Goal: Information Seeking & Learning: Learn about a topic

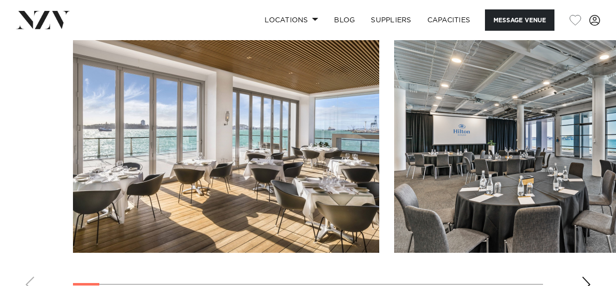
scroll to position [963, 0]
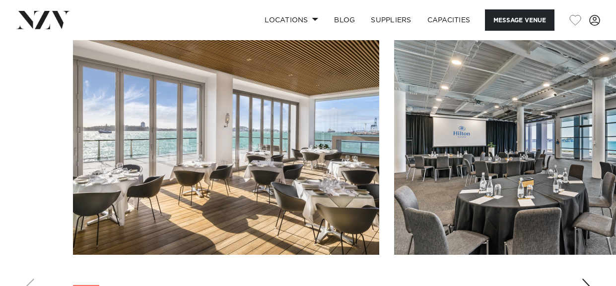
click at [215, 145] on img "1 / 26" at bounding box center [226, 142] width 306 height 225
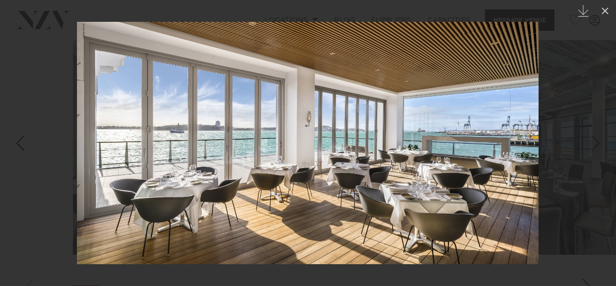
click at [598, 144] on div "Next slide" at bounding box center [595, 143] width 13 height 19
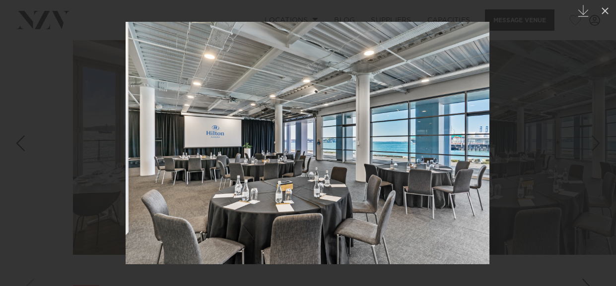
click at [591, 142] on div "Next slide" at bounding box center [595, 143] width 13 height 19
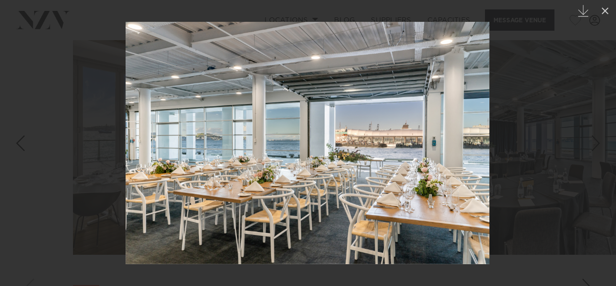
click at [592, 144] on div "3 / 26 Created with Sketch." at bounding box center [308, 143] width 616 height 286
click at [592, 144] on div "Next slide" at bounding box center [595, 143] width 13 height 19
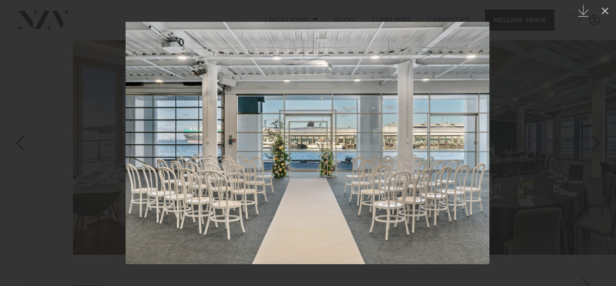
click at [593, 142] on div "Next slide" at bounding box center [595, 143] width 13 height 19
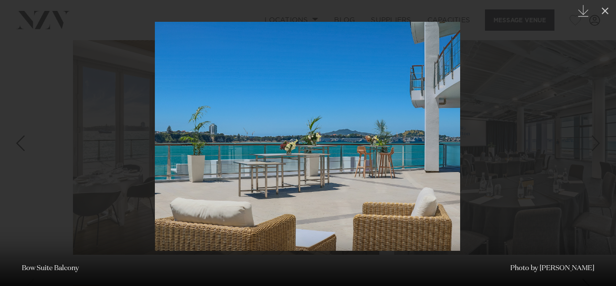
click at [592, 141] on div "Next slide" at bounding box center [595, 143] width 13 height 19
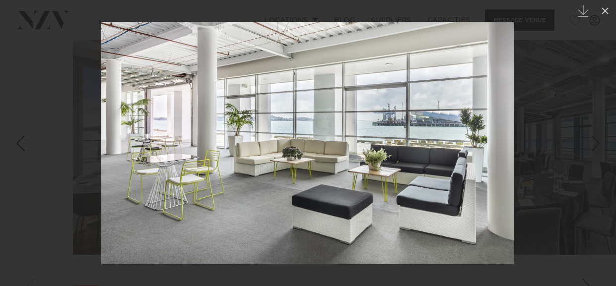
click at [592, 141] on div "6 / 26 Created with Sketch. Bow Suite Balcony Photo by [PERSON_NAME]" at bounding box center [308, 143] width 616 height 286
click at [593, 142] on div "Next slide" at bounding box center [595, 143] width 13 height 19
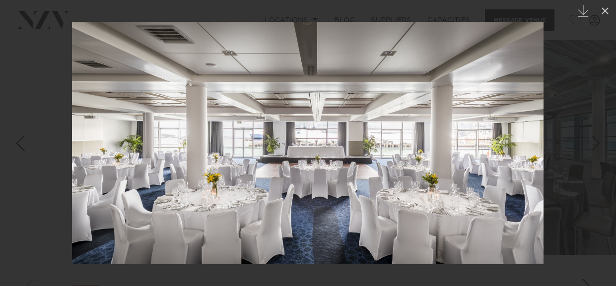
click at [591, 142] on div "Next slide" at bounding box center [595, 143] width 13 height 19
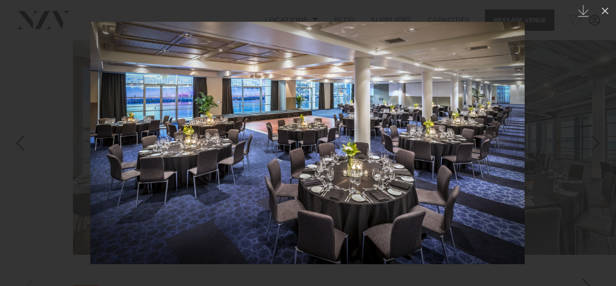
click at [595, 142] on div "Next slide" at bounding box center [595, 143] width 13 height 19
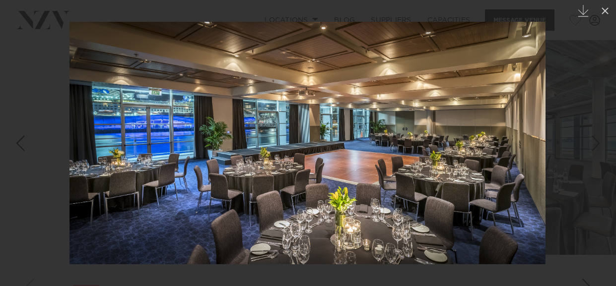
click at [597, 146] on div "Next slide" at bounding box center [595, 143] width 13 height 19
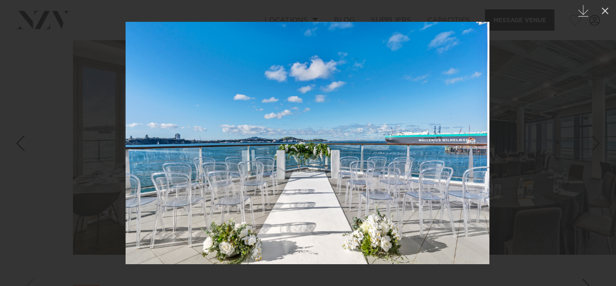
click at [597, 146] on div "Next slide" at bounding box center [595, 143] width 13 height 19
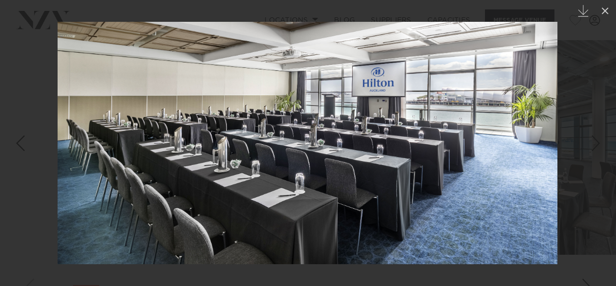
click at [593, 142] on div "Next slide" at bounding box center [595, 143] width 13 height 19
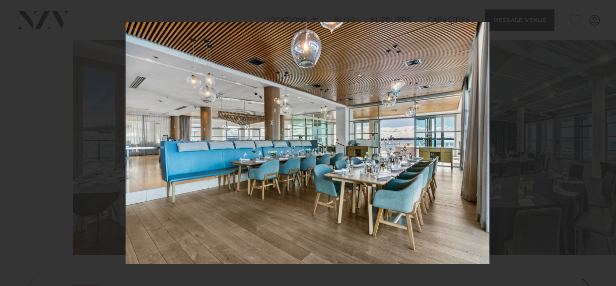
click at [593, 142] on div "12 / 26 Created with Sketch. Bow Suite Balcony Photo by [PERSON_NAME]" at bounding box center [308, 143] width 616 height 286
click at [594, 145] on div "Next slide" at bounding box center [595, 143] width 13 height 19
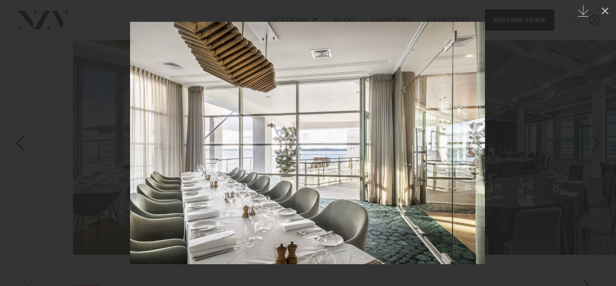
click at [594, 145] on div "13 / 26 Created with Sketch. Bow Suite Balcony Photo by [PERSON_NAME]" at bounding box center [308, 143] width 616 height 286
click at [594, 145] on div "Next slide" at bounding box center [595, 143] width 13 height 19
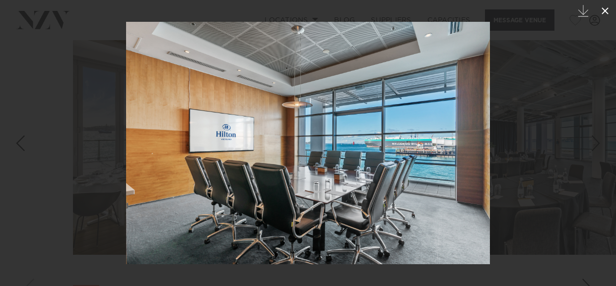
click at [604, 8] on icon at bounding box center [605, 11] width 12 height 12
